Goal: Task Accomplishment & Management: Use online tool/utility

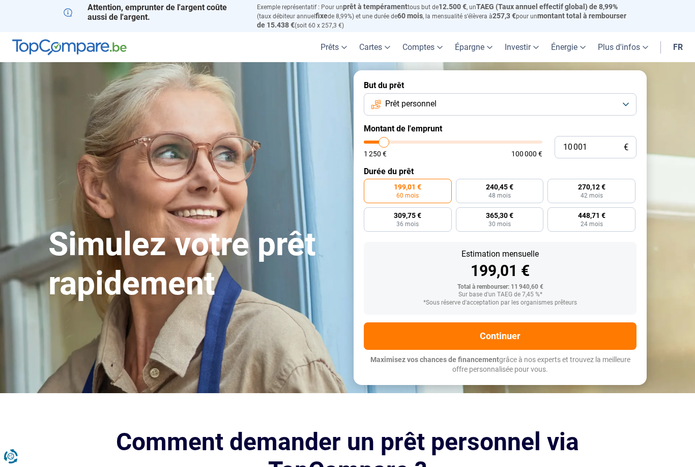
click at [623, 107] on button "Prêt personnel" at bounding box center [500, 104] width 273 height 22
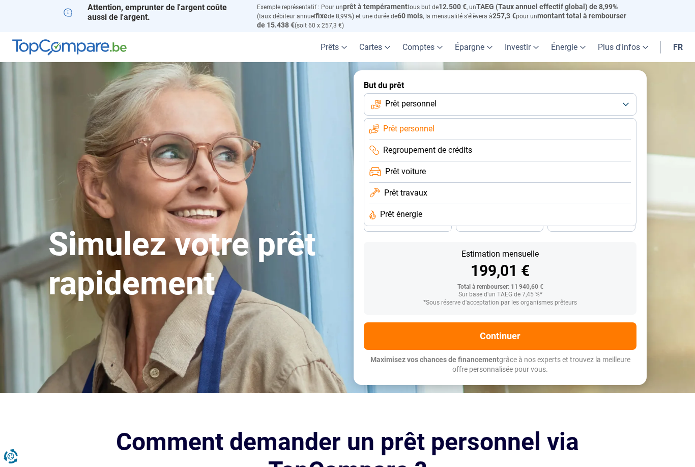
click at [488, 173] on li "Prêt voiture" at bounding box center [500, 171] width 262 height 21
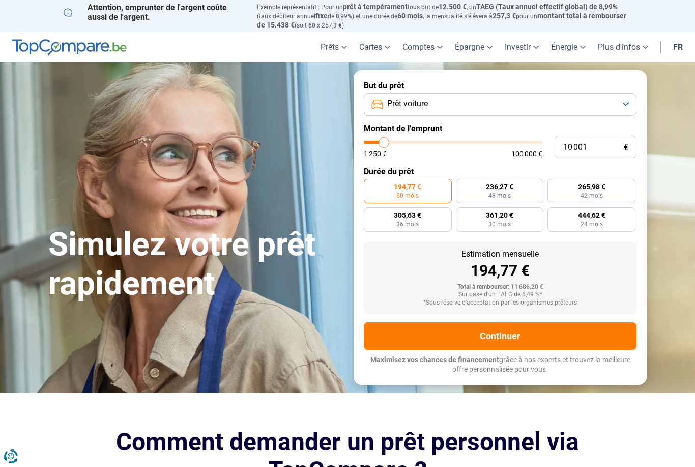
type input "10 750"
type input "10750"
type input "11 500"
type input "11500"
type input "11 750"
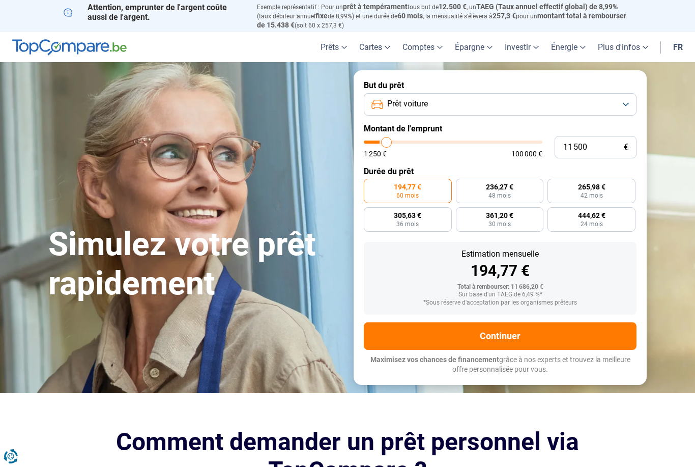
type input "11750"
type input "12 000"
type input "12000"
type input "12 500"
type input "12500"
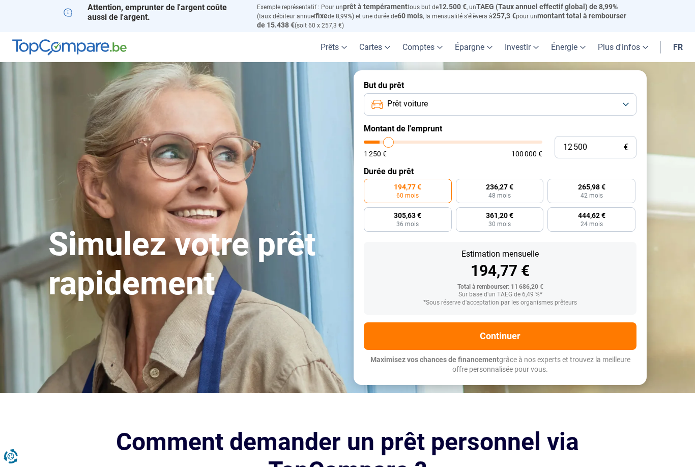
type input "13 250"
type input "13250"
type input "13 500"
type input "13500"
type input "14 000"
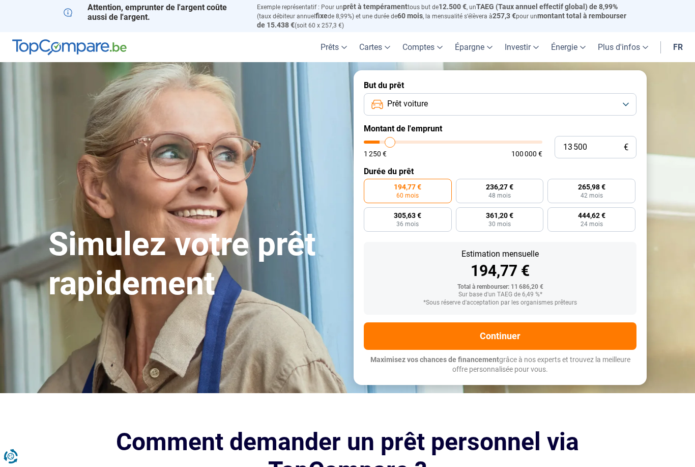
type input "14000"
type input "14 750"
type input "14750"
type input "15 000"
type input "15000"
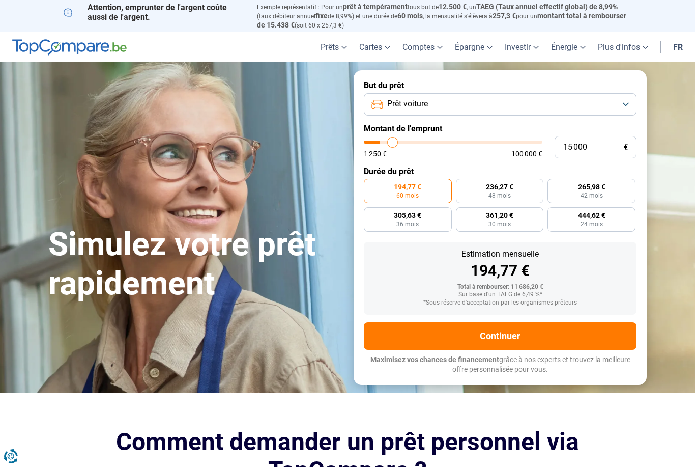
type input "15 500"
type input "15500"
type input "16 250"
type input "16250"
type input "16 500"
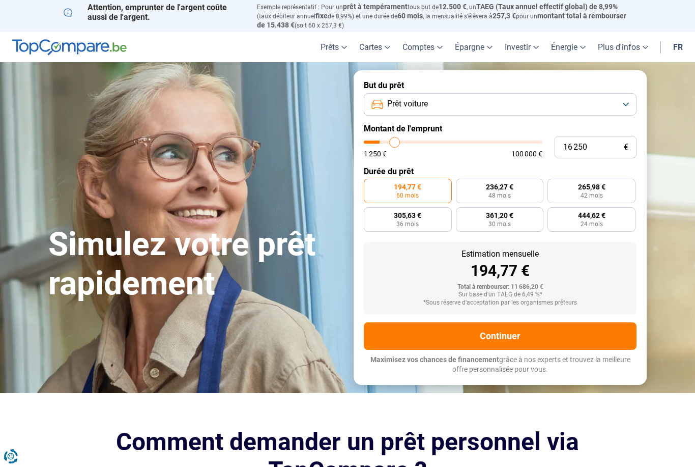
type input "16500"
type input "17 000"
type input "17000"
type input "17 750"
type input "17750"
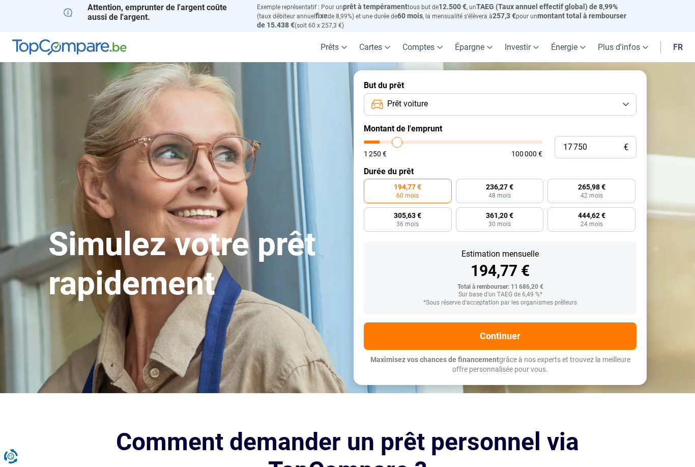
type input "18 000"
type input "18000"
type input "18 250"
type input "18250"
type input "18 750"
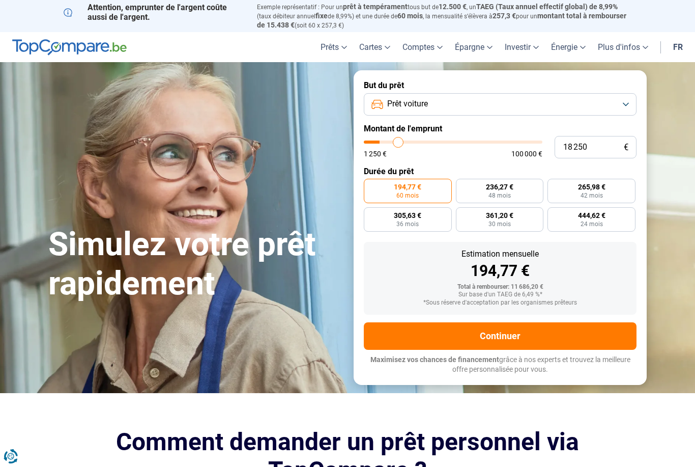
type input "18750"
type input "19 250"
type input "19250"
type input "19 500"
type input "19500"
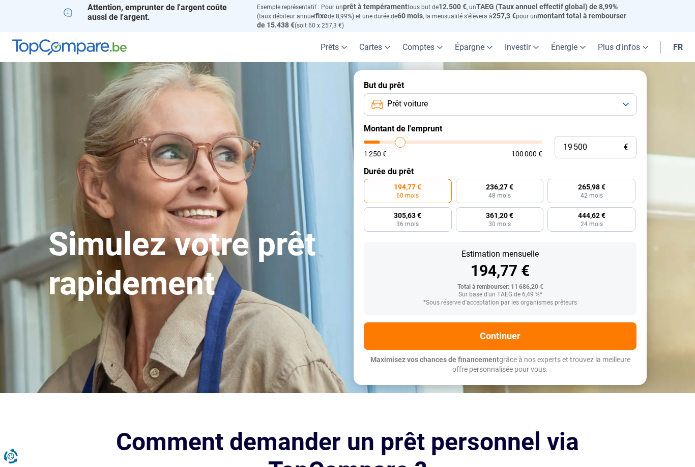
type input "19 750"
type input "19750"
type input "20 000"
type input "20000"
type input "20 500"
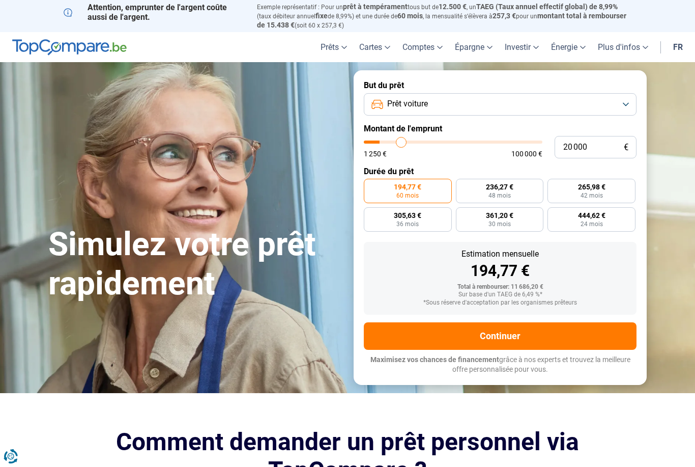
type input "20500"
type input "20 750"
type input "20750"
type input "21 000"
type input "21000"
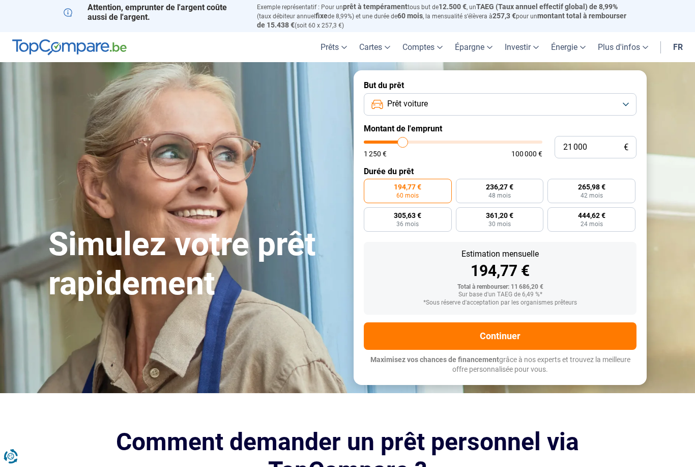
type input "21 250"
type input "21250"
type input "21 500"
type input "21500"
type input "22 250"
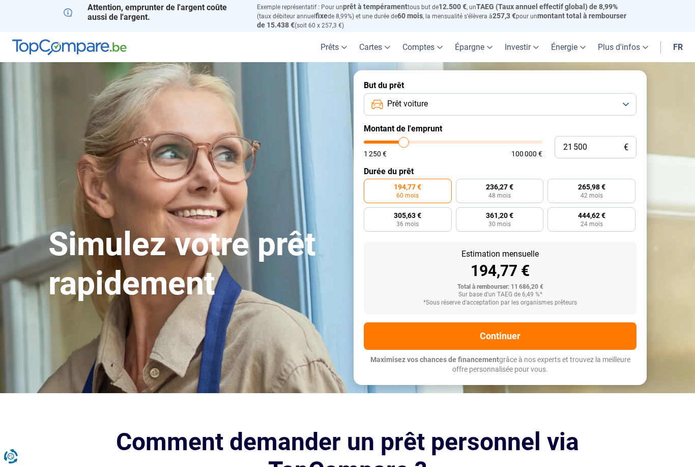
type input "22250"
type input "22 500"
type input "22500"
type input "22 750"
type input "22750"
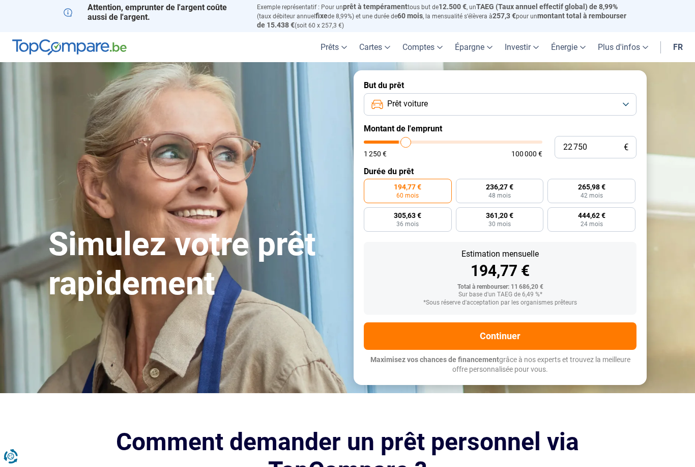
type input "23 500"
type input "23500"
type input "23 750"
type input "23750"
type input "24 000"
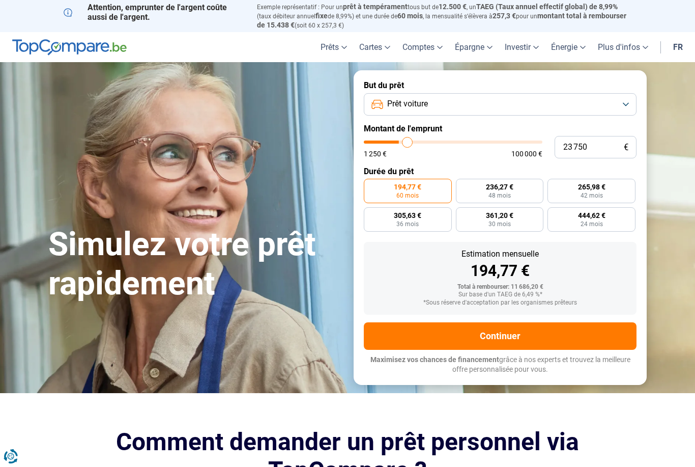
type input "24000"
type input "25 000"
type input "25000"
type input "25 250"
type input "25250"
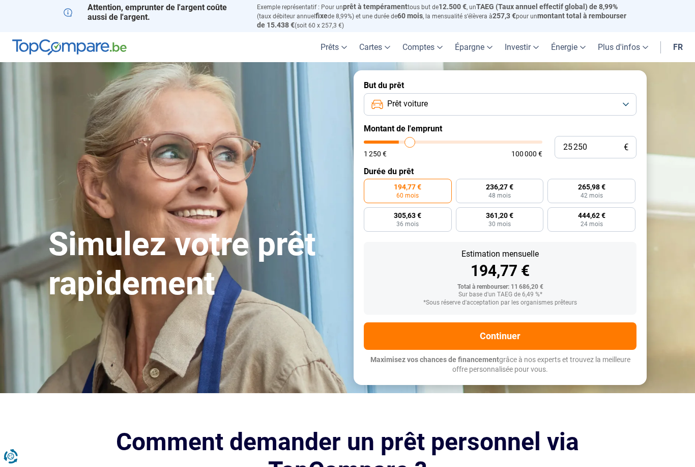
type input "25 750"
type input "25750"
type input "26 000"
type input "26000"
type input "26 500"
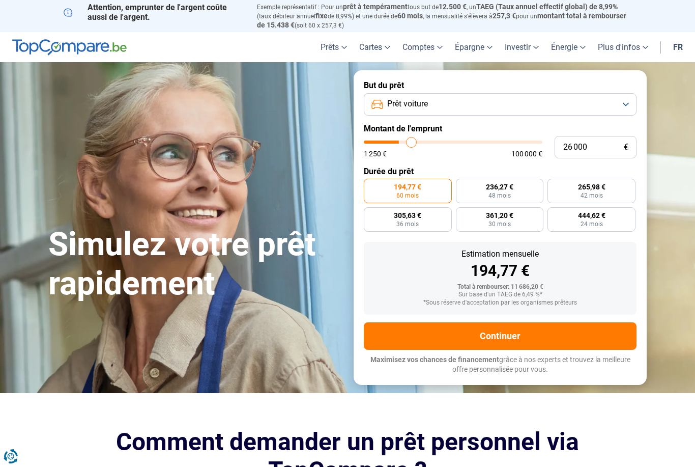
type input "26500"
type input "26 750"
type input "26750"
type input "27 250"
type input "27250"
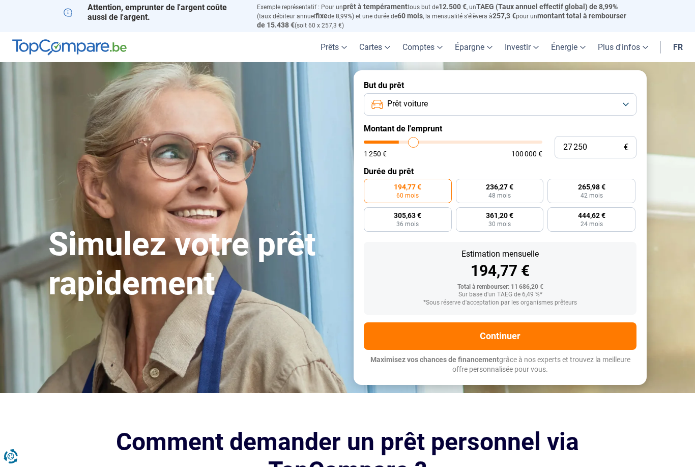
type input "27 500"
type input "27500"
type input "28 000"
type input "28000"
type input "28 250"
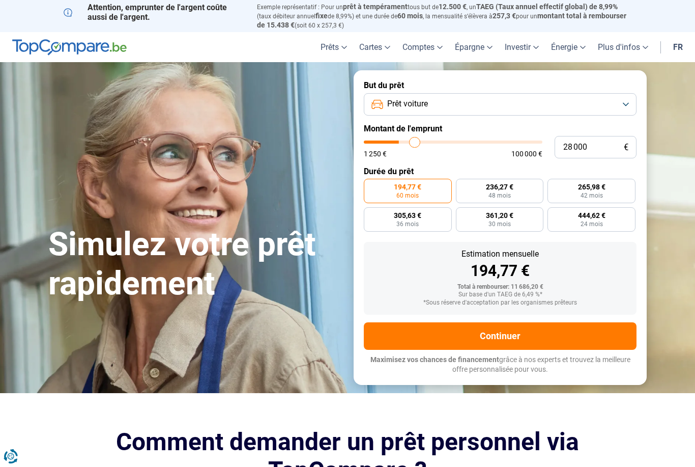
type input "28250"
type input "28 500"
type input "28500"
type input "28 750"
type input "28750"
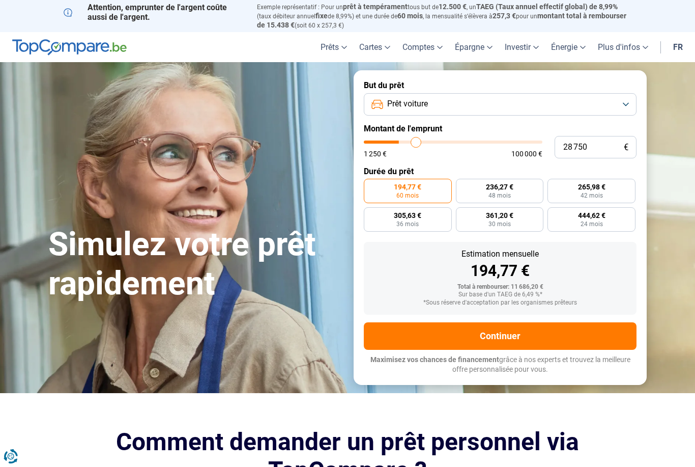
type input "29 000"
type input "29000"
type input "29 500"
type input "29500"
type input "29 750"
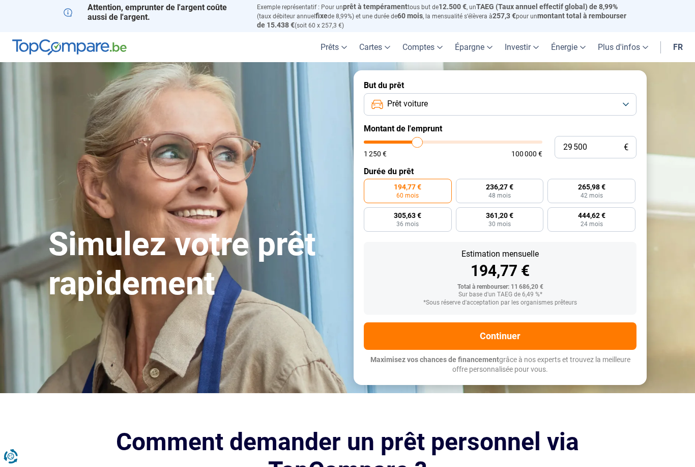
type input "29750"
type input "30 000"
type input "30000"
type input "30 250"
type input "30250"
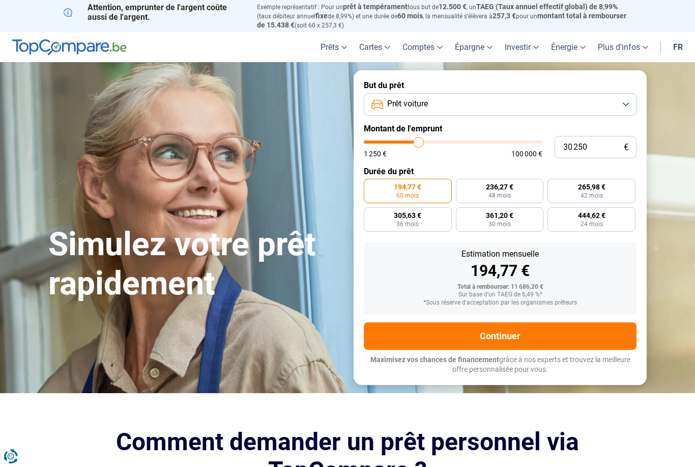
type input "30 500"
type input "30500"
type input "31 000"
type input "31000"
type input "31 250"
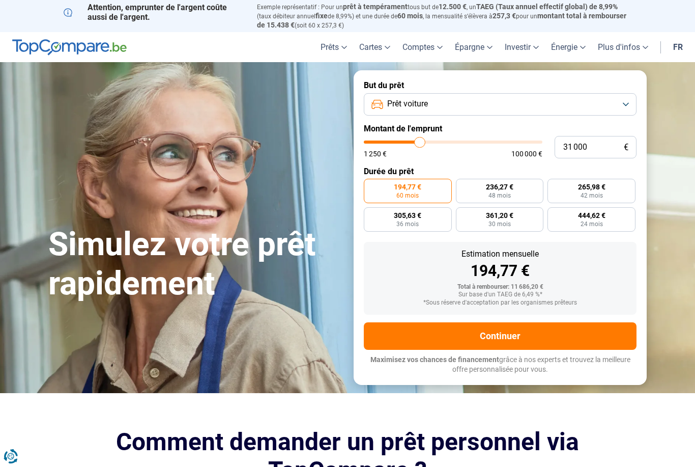
type input "31250"
type input "31 500"
type input "31500"
type input "31 750"
type input "31750"
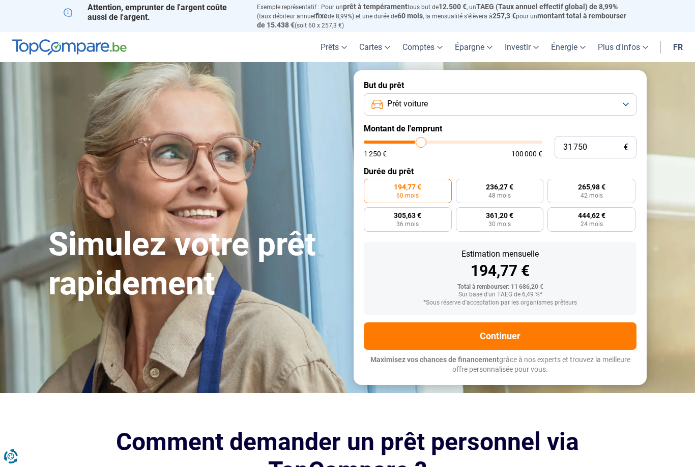
type input "32 000"
type input "32000"
type input "32 500"
type input "32500"
type input "32 750"
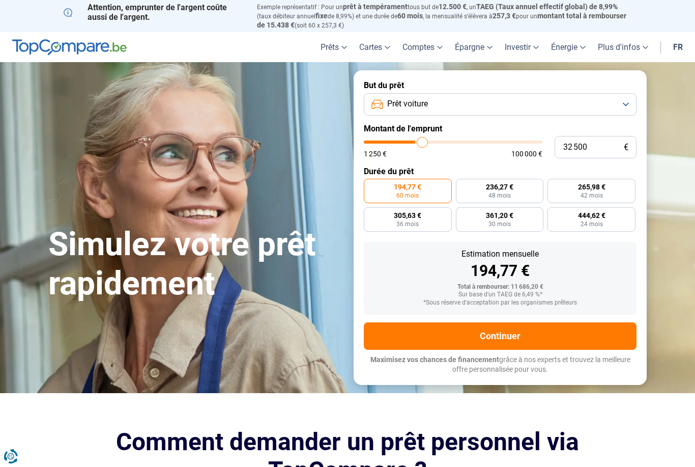
type input "32750"
type input "33 000"
type input "33000"
type input "33 250"
type input "33250"
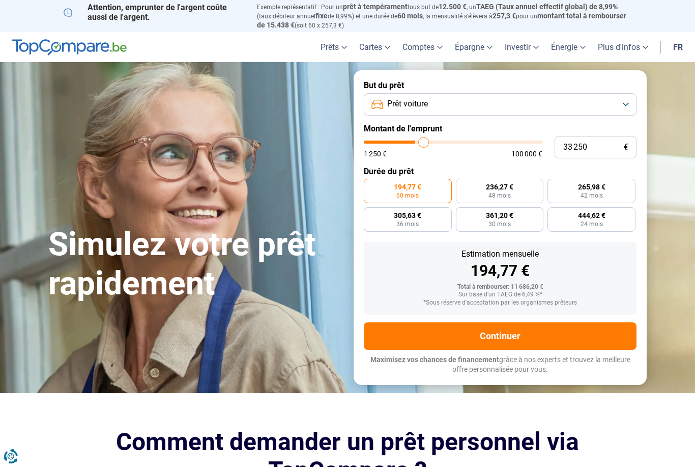
type input "33 500"
type input "33500"
type input "34 000"
type input "34000"
type input "34 250"
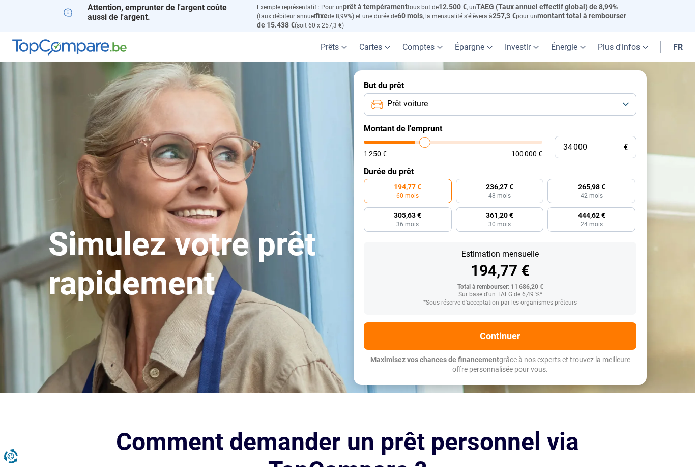
type input "34250"
type input "34 500"
type input "34500"
type input "35 000"
type input "35000"
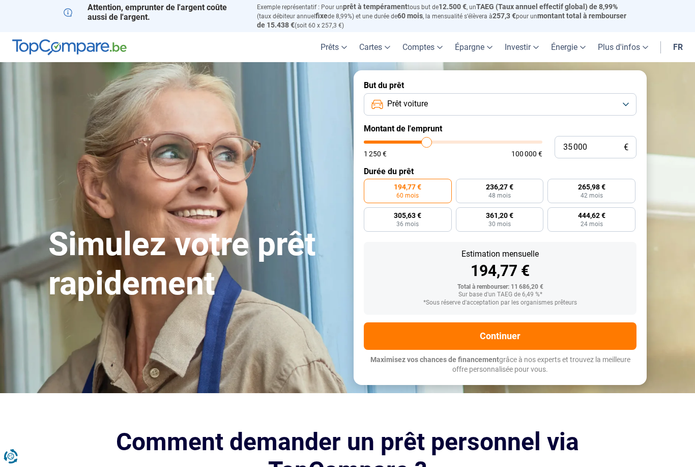
type input "35 500"
type input "35500"
type input "35 750"
type input "35750"
type input "36 000"
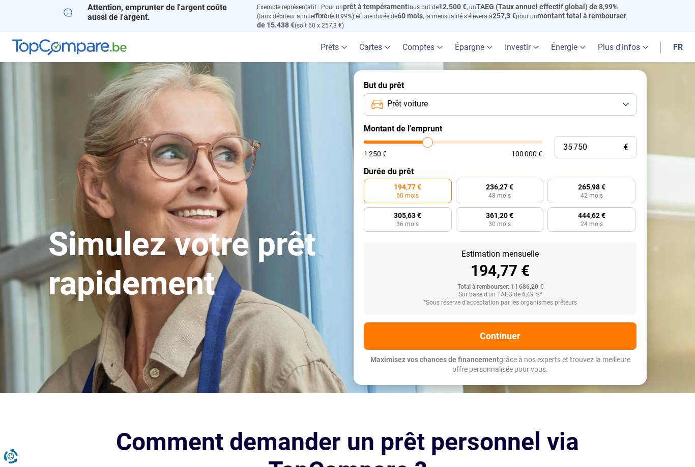
type input "36000"
type input "36 250"
type input "36250"
type input "36 500"
type input "36500"
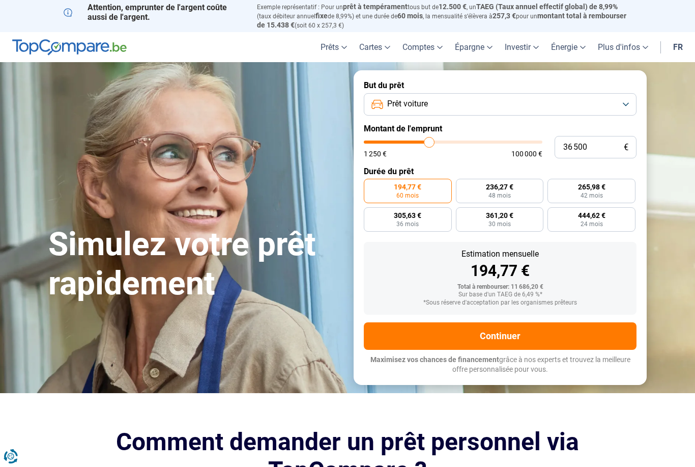
type input "37 000"
type input "37000"
type input "37 250"
type input "37250"
type input "37 500"
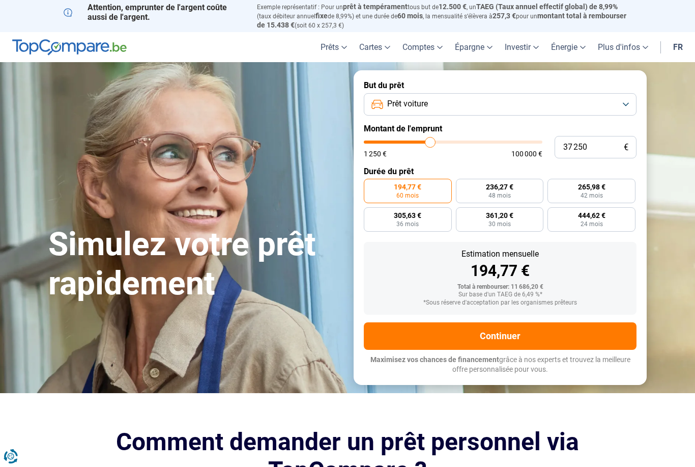
type input "37500"
type input "37 750"
type input "37750"
type input "38 000"
type input "38000"
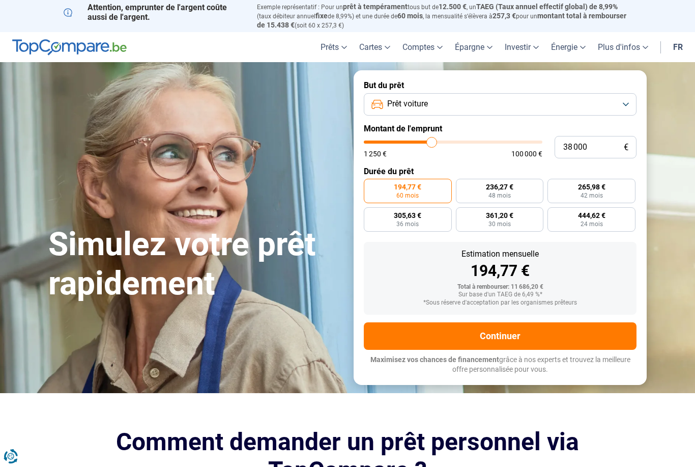
type input "38 500"
type input "38500"
type input "38 750"
type input "38750"
type input "39 000"
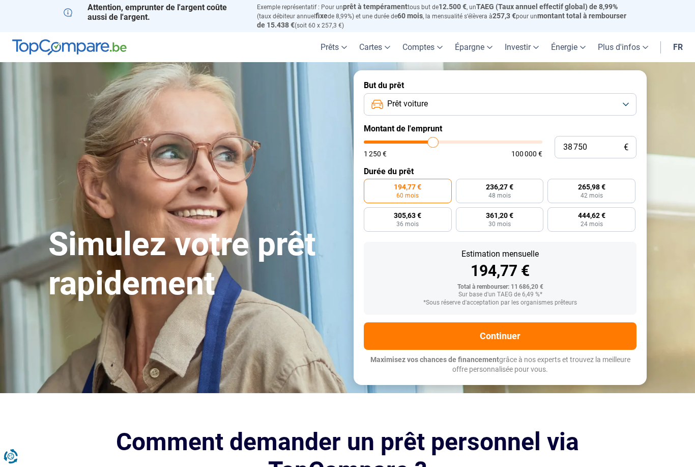
type input "39000"
type input "39 250"
type input "39250"
type input "39 500"
type input "39500"
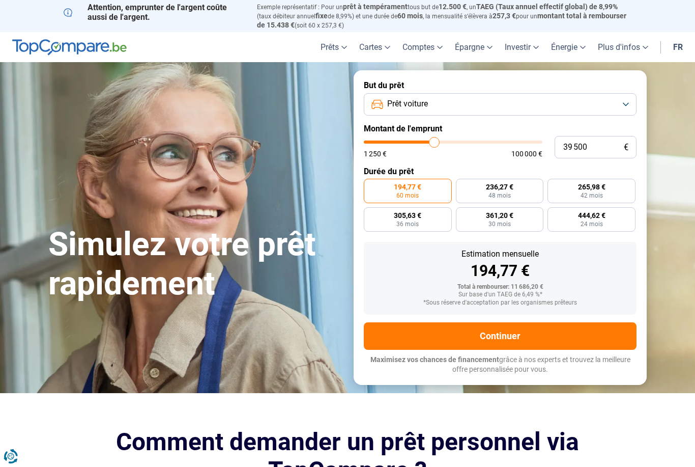
type input "40 000"
type input "40000"
type input "40 250"
type input "40250"
type input "40 500"
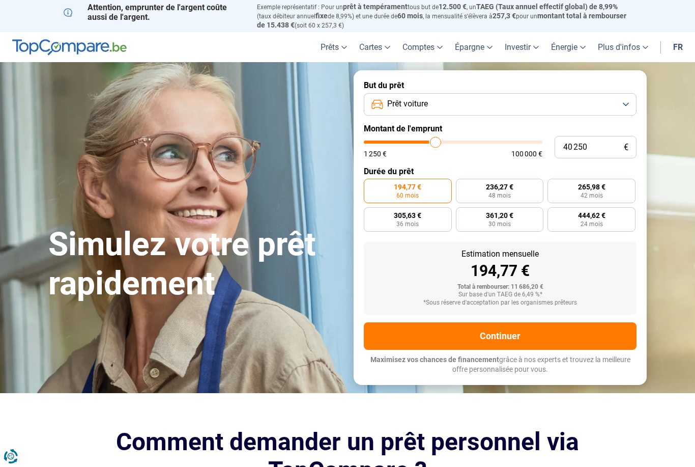
type input "40500"
type input "40 750"
type input "40750"
type input "41 000"
type input "41000"
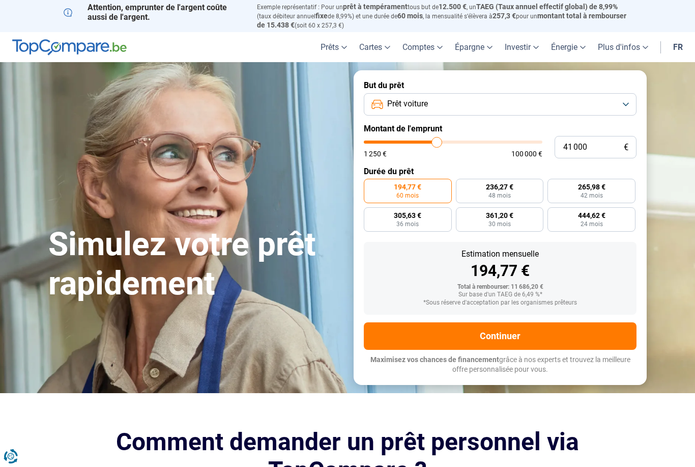
type input "41 500"
type input "41500"
type input "41 750"
type input "41750"
type input "42 000"
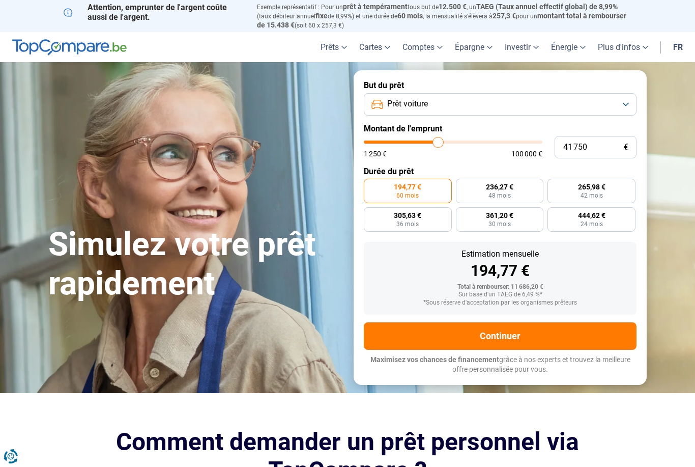
type input "42000"
type input "42 250"
type input "42250"
type input "42 750"
type input "42750"
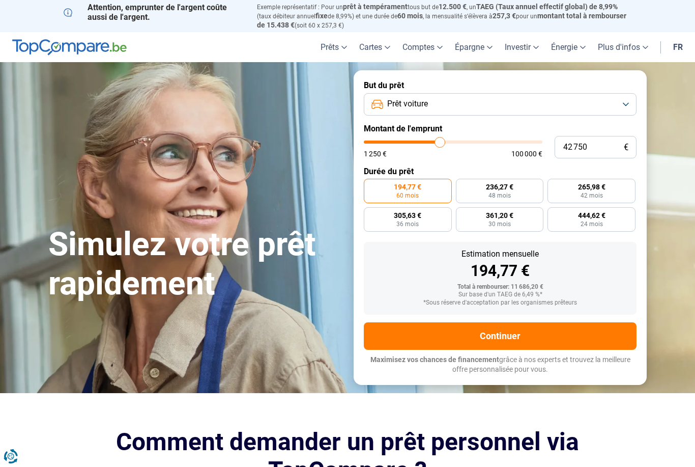
type input "43 000"
type input "43000"
type input "43 250"
type input "43250"
type input "43 500"
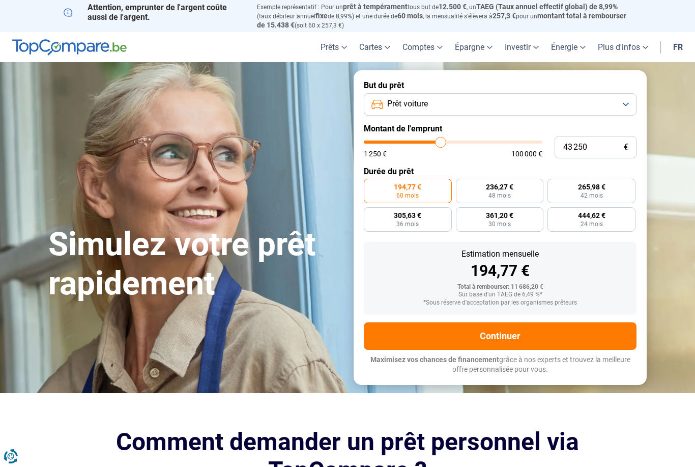
type input "43500"
type input "43 750"
type input "43750"
type input "44 250"
type input "44250"
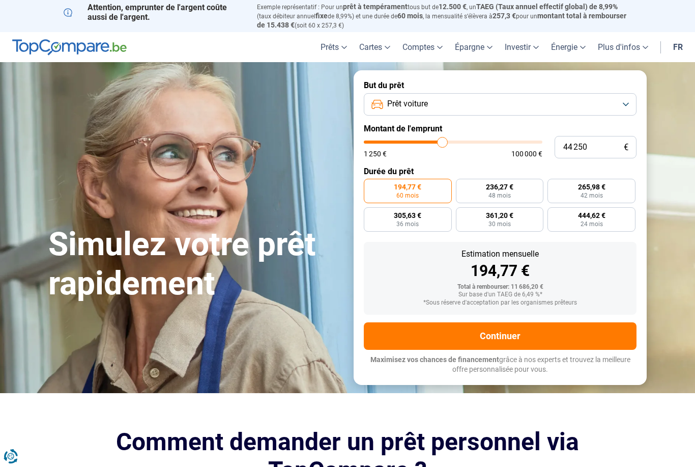
type input "44 500"
type input "44500"
type input "44 750"
type input "44750"
type input "45 000"
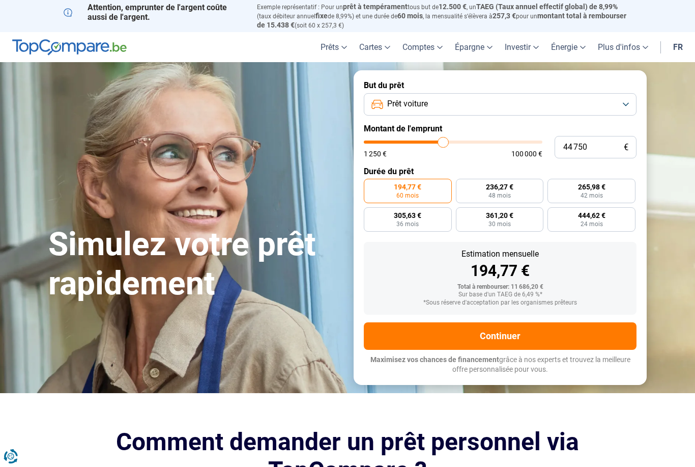
type input "45000"
type input "45 250"
type input "45250"
type input "45 750"
type input "45750"
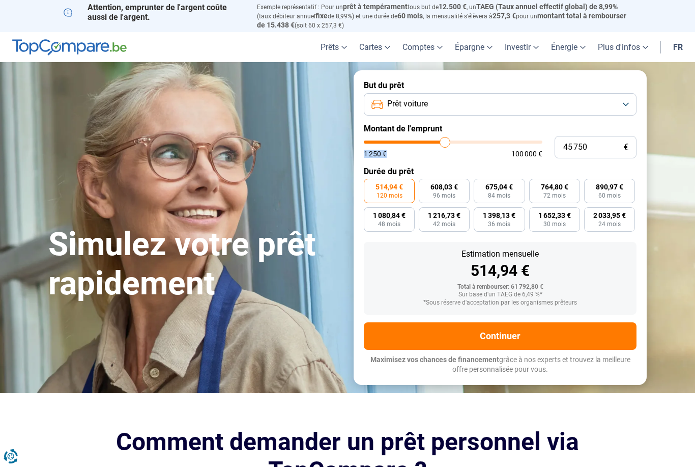
click at [531, 119] on form "But du prêt Prêt voiture Montant de l'emprunt 45 750 € 1 250 € 100 000 € Durée …" at bounding box center [500, 227] width 293 height 314
